Goal: Book appointment/travel/reservation

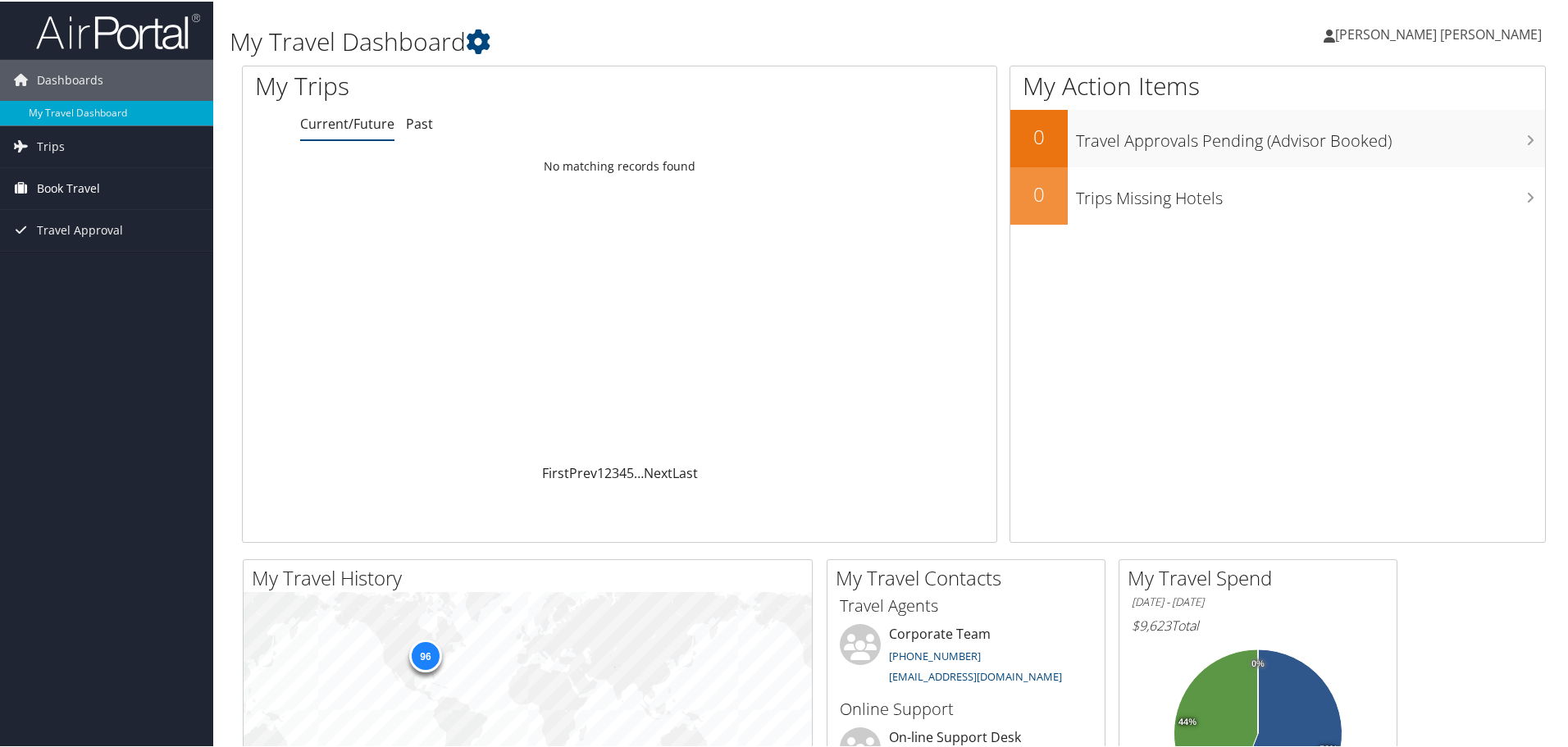
click at [59, 188] on span "Book Travel" at bounding box center [69, 187] width 63 height 41
click at [90, 216] on link "Agent Booking Request" at bounding box center [106, 219] width 213 height 24
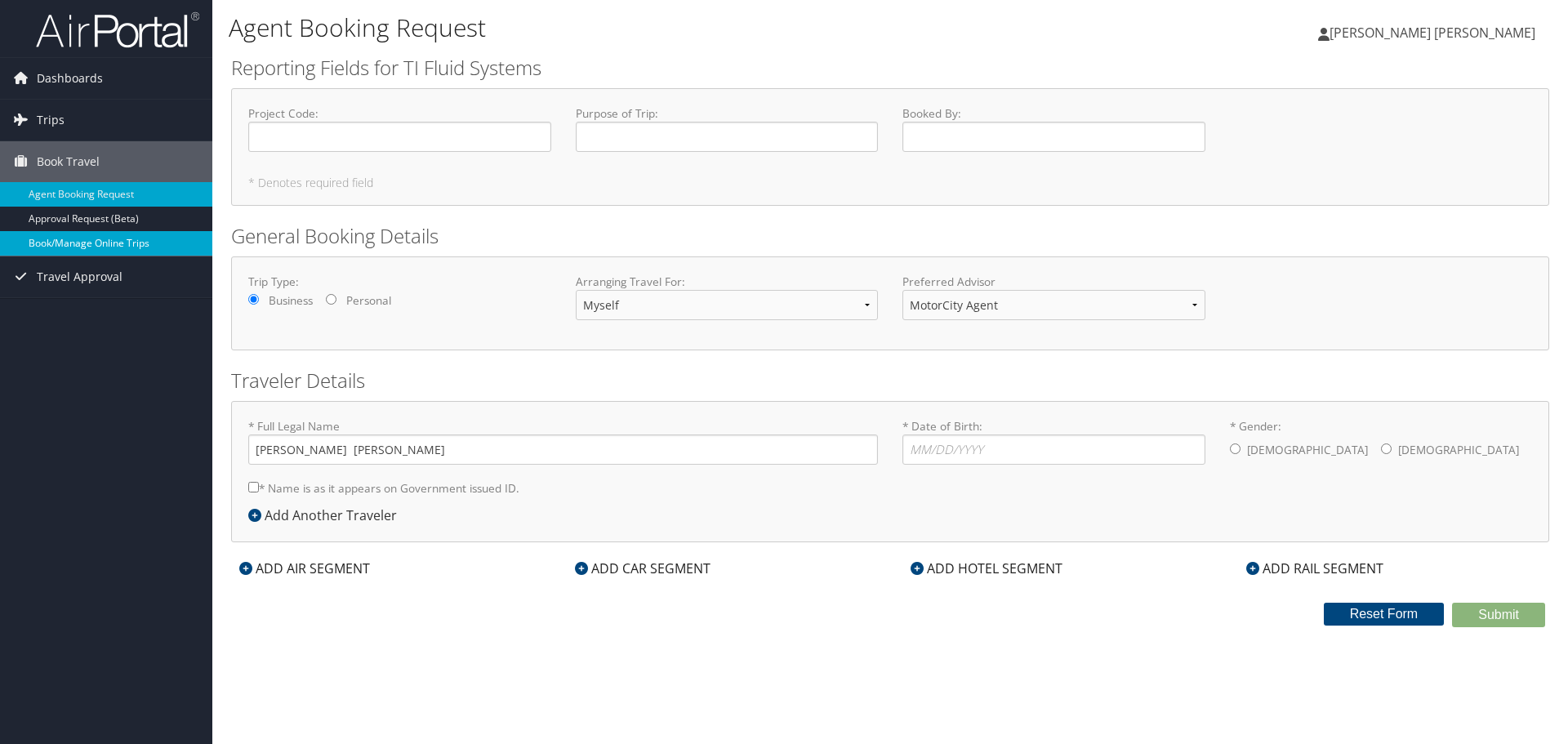
click at [98, 243] on link "Book/Manage Online Trips" at bounding box center [106, 243] width 212 height 24
click at [52, 241] on link "Book/Manage Online Trips" at bounding box center [106, 243] width 212 height 24
